Goal: Find specific page/section: Find specific page/section

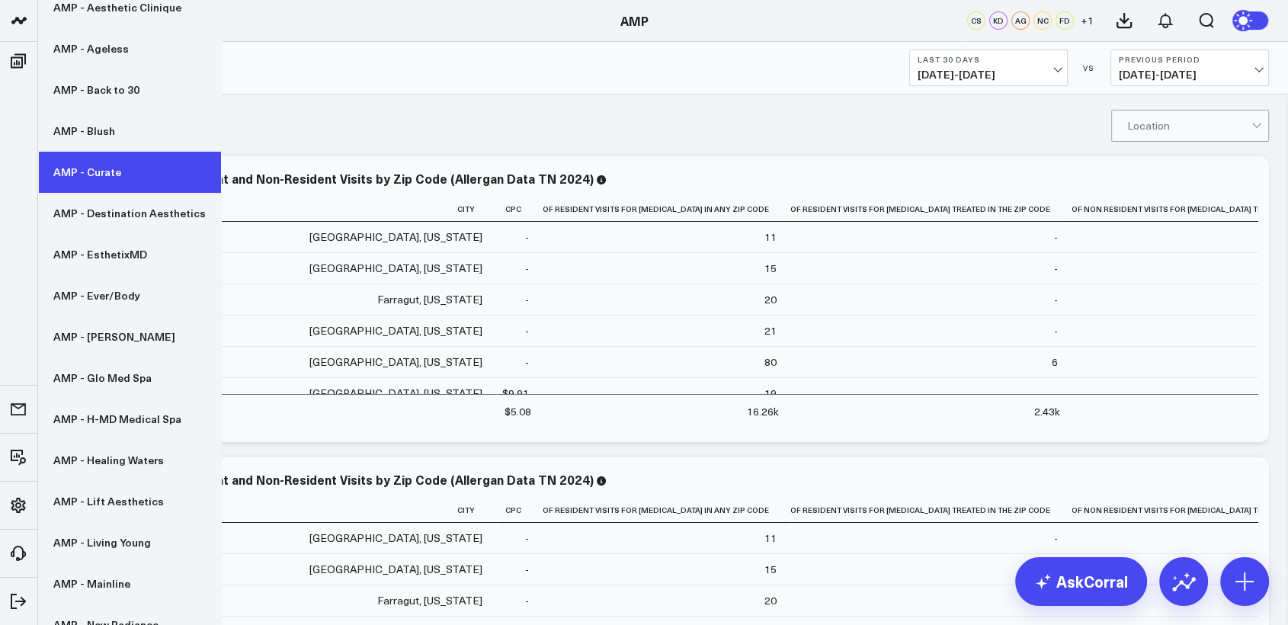
scroll to position [349, 0]
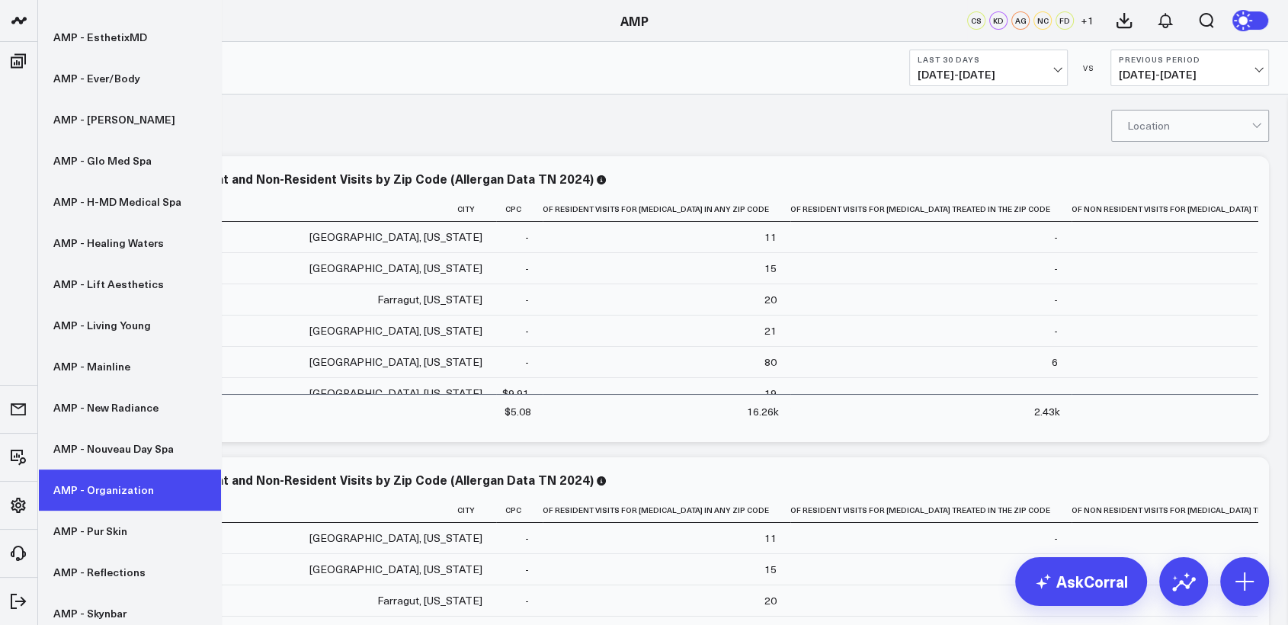
click at [117, 489] on link "AMP - Organization" at bounding box center [129, 489] width 183 height 41
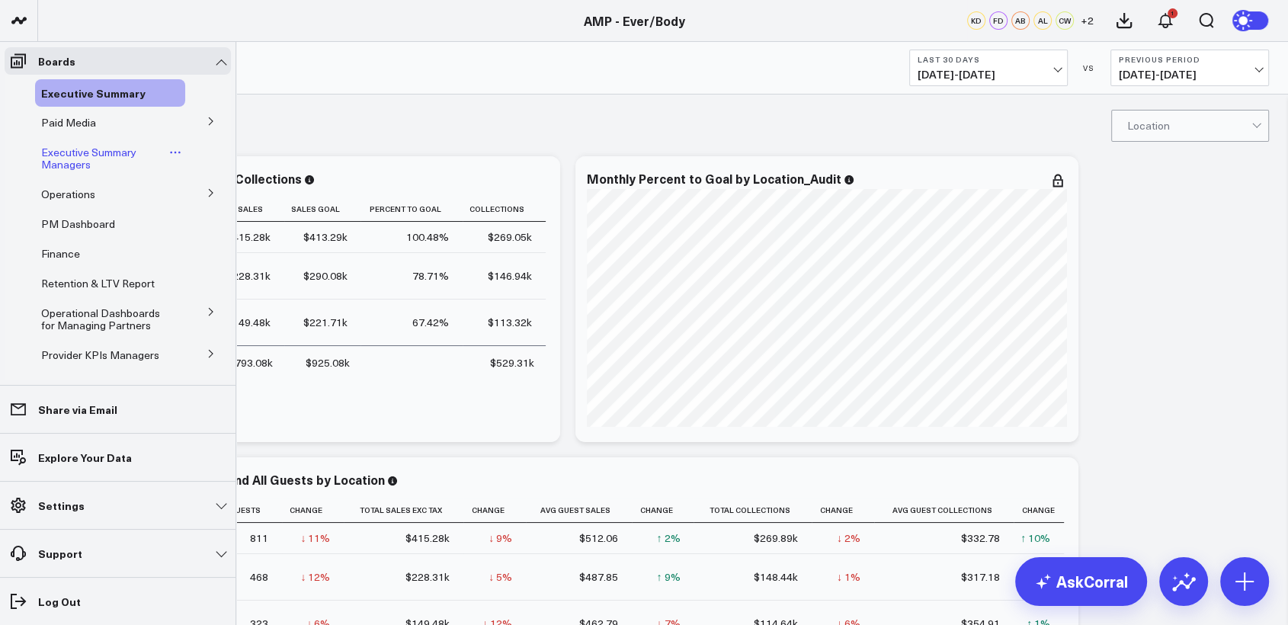
click at [70, 154] on span "Executive Summary Managers" at bounding box center [88, 158] width 95 height 27
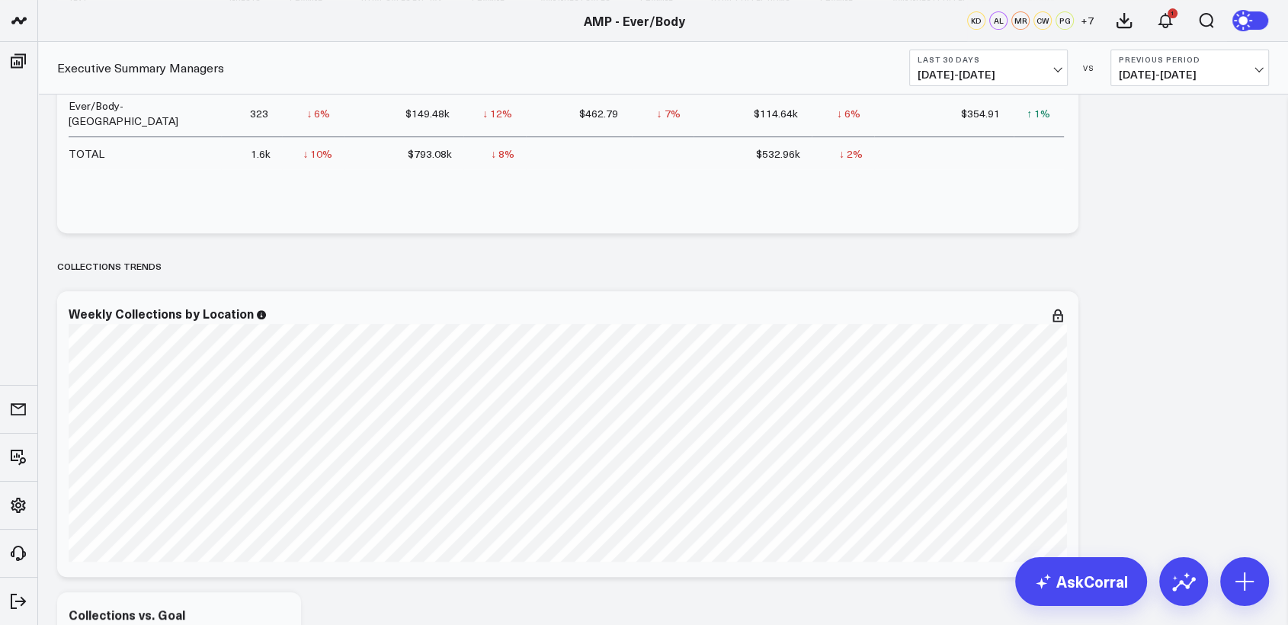
scroll to position [569, 0]
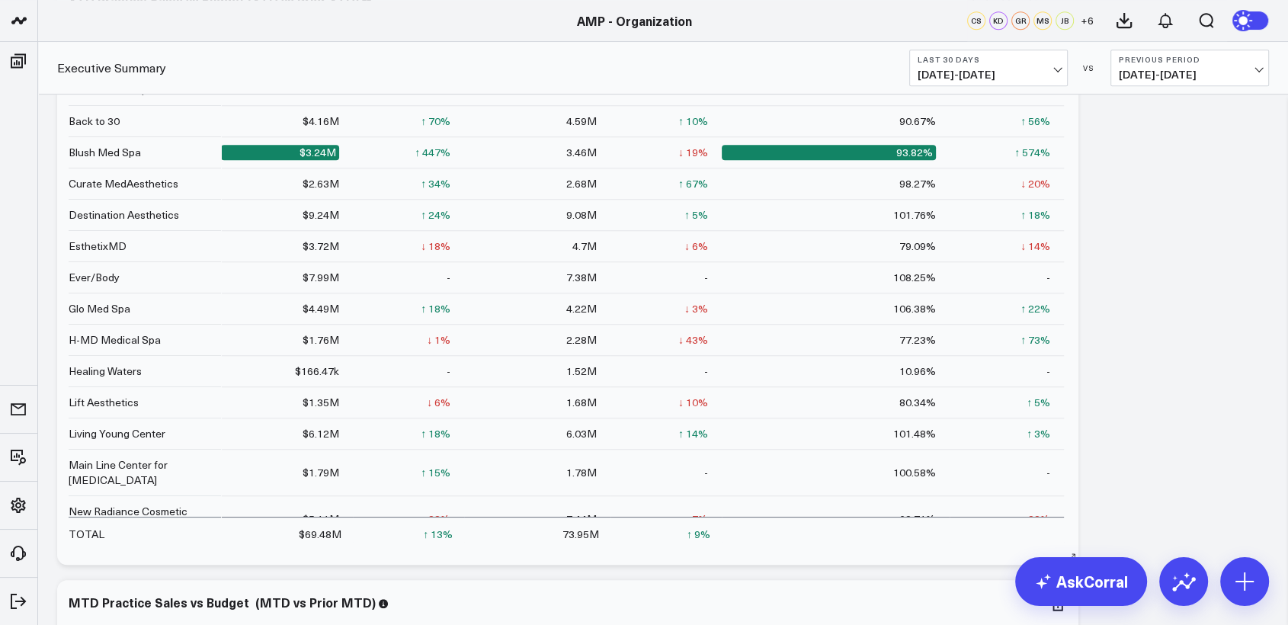
scroll to position [646, 0]
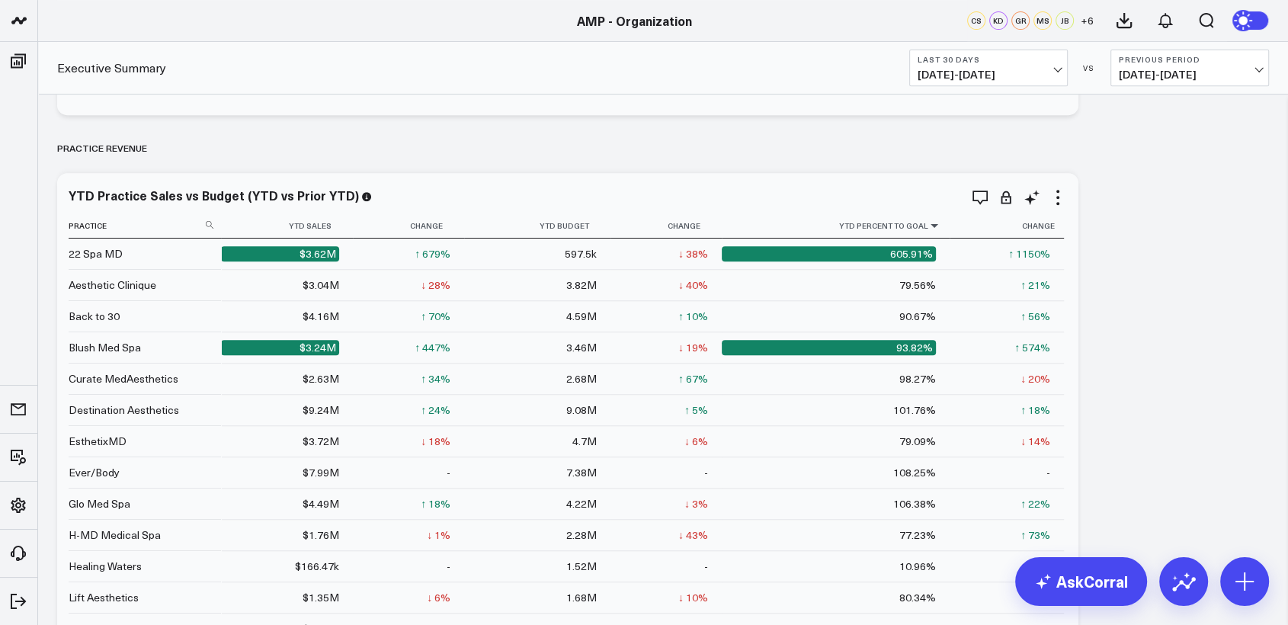
click at [928, 227] on icon at bounding box center [934, 225] width 12 height 9
